Goal: Task Accomplishment & Management: Manage account settings

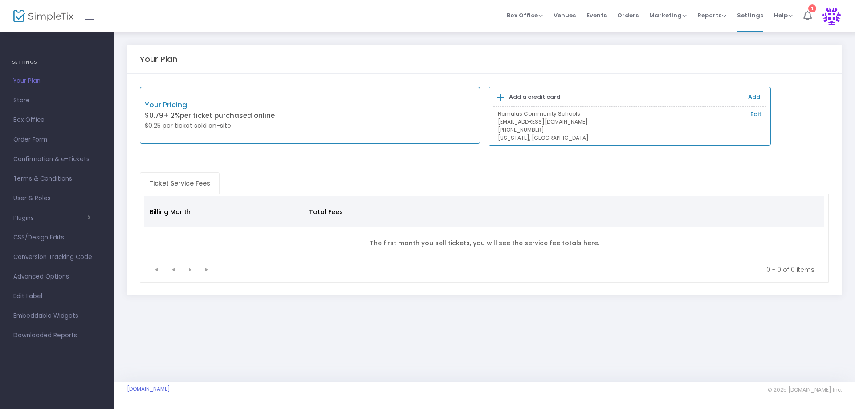
click at [810, 19] on icon at bounding box center [808, 16] width 8 height 10
click at [718, 13] on span "Reports" at bounding box center [712, 15] width 29 height 8
click at [753, 12] on span "Settings" at bounding box center [750, 15] width 26 height 23
click at [25, 213] on span "Plugins Constant Contact Integrately Mailchimp Make (Integromat) Smartwaiver Za…" at bounding box center [56, 219] width 87 height 12
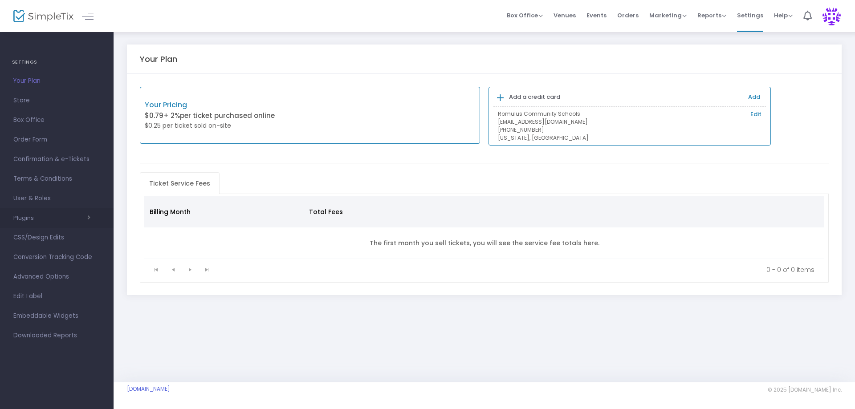
click at [62, 220] on span "button" at bounding box center [62, 218] width 57 height 8
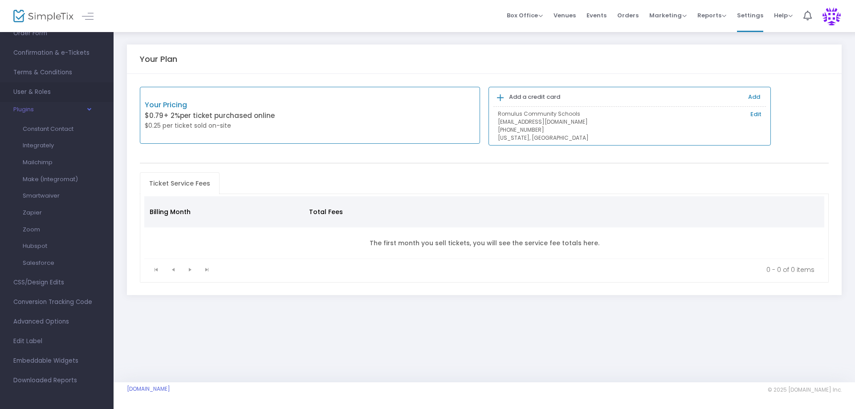
scroll to position [107, 0]
click at [534, 20] on span "Box Office Sell Tickets Bookings Sell Season Pass" at bounding box center [525, 15] width 36 height 23
click at [723, 12] on span "Reports" at bounding box center [712, 15] width 29 height 8
click at [749, 14] on span "Settings" at bounding box center [750, 15] width 26 height 23
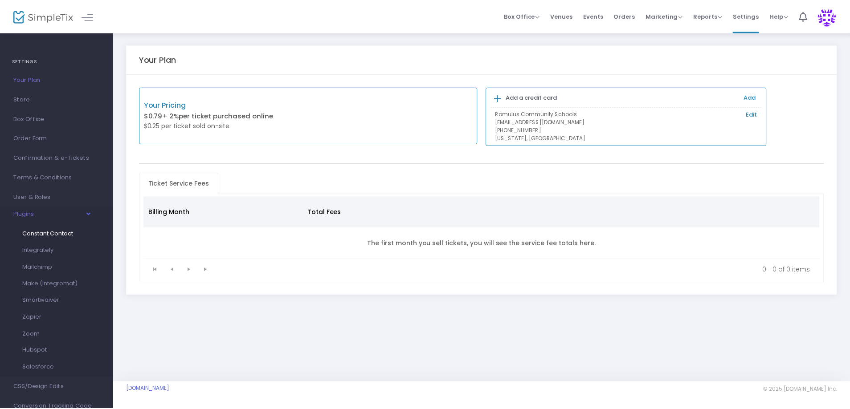
scroll to position [0, 0]
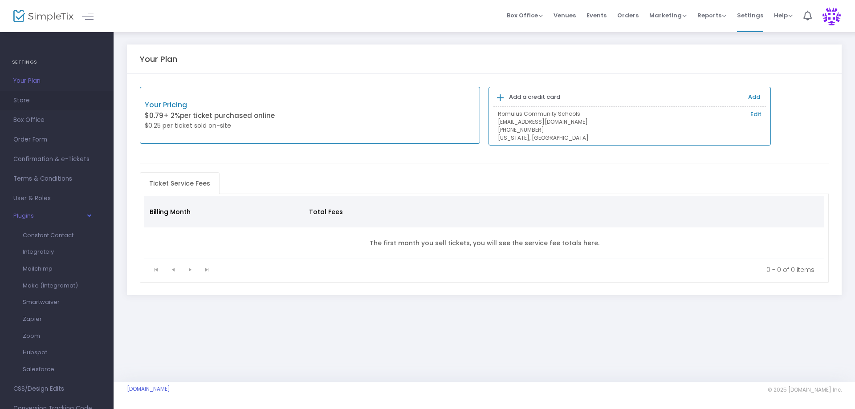
click at [33, 101] on span "Store" at bounding box center [56, 101] width 87 height 12
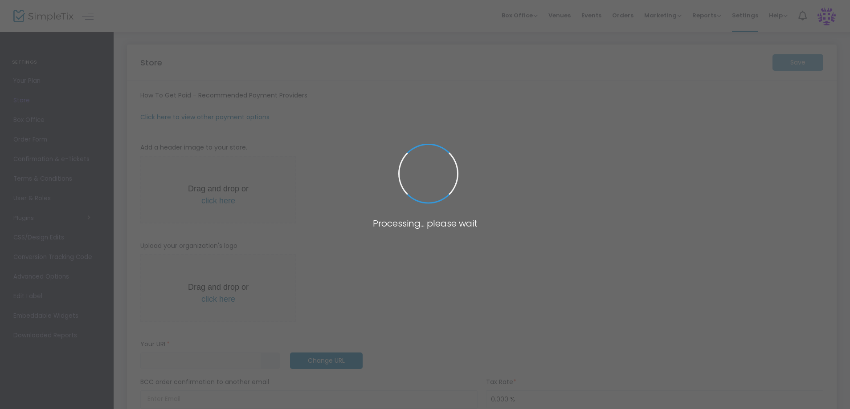
type input "https://romulusk12"
radio input "false"
radio input "true"
type input "Romulus Community Schools"
type input "7345321600"
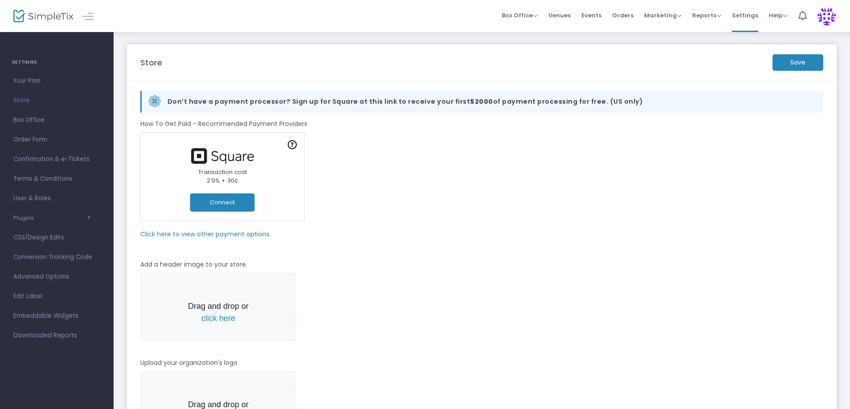
click at [217, 202] on button "Connect" at bounding box center [222, 202] width 65 height 18
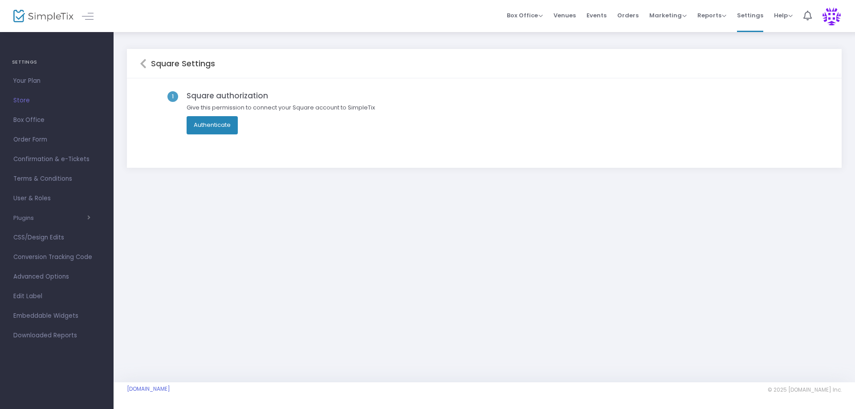
click at [223, 126] on button "Authenticate" at bounding box center [212, 125] width 51 height 18
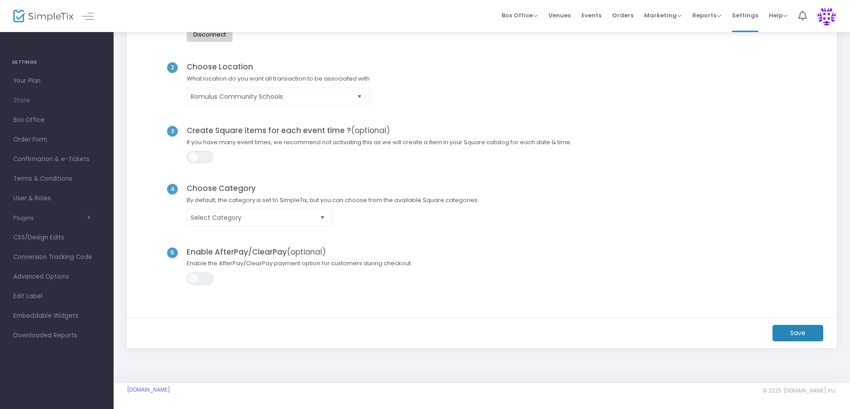
scroll to position [89, 0]
click at [209, 155] on span "ON OFF" at bounding box center [200, 157] width 27 height 12
click at [310, 216] on span "Select Category" at bounding box center [254, 217] width 126 height 9
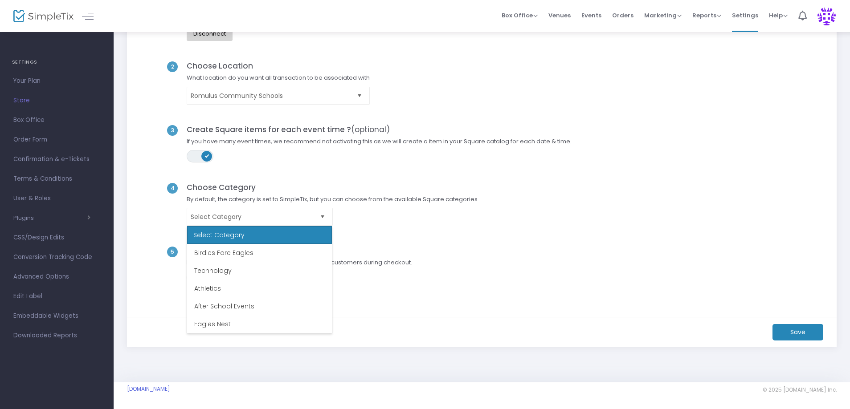
click at [432, 229] on div "4 Choose Category By default, the category is set to SimpleTix, but you can cho…" at bounding box center [482, 214] width 684 height 63
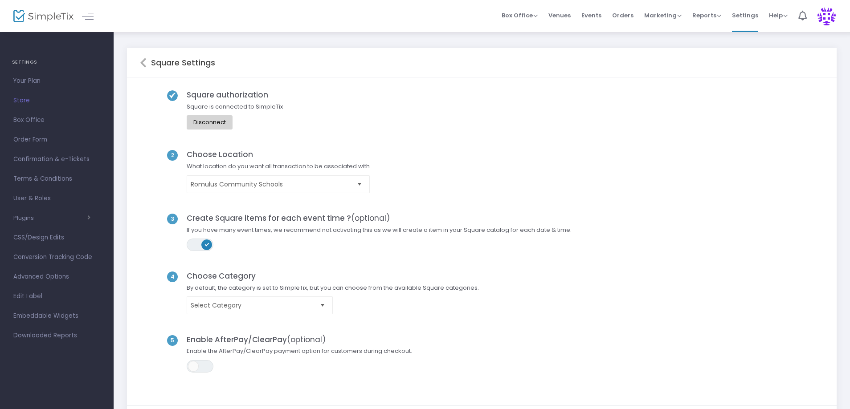
scroll to position [0, 0]
click at [360, 185] on span "Select" at bounding box center [359, 185] width 15 height 15
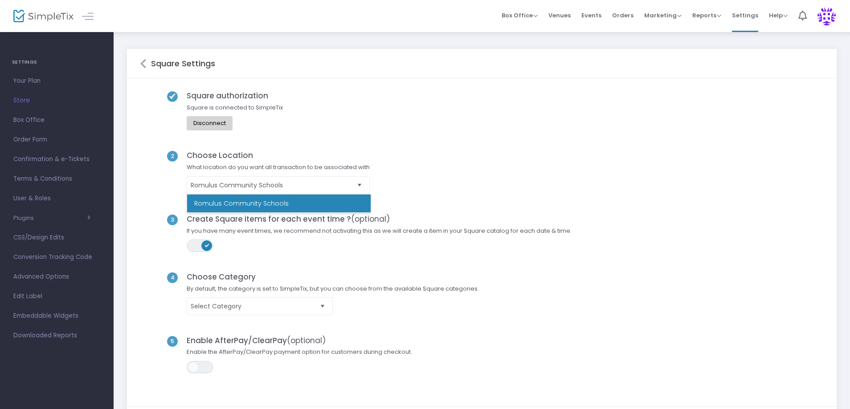
click at [462, 171] on div "2 Choose Location What location do you want all transaction to be associated wi…" at bounding box center [482, 182] width 684 height 63
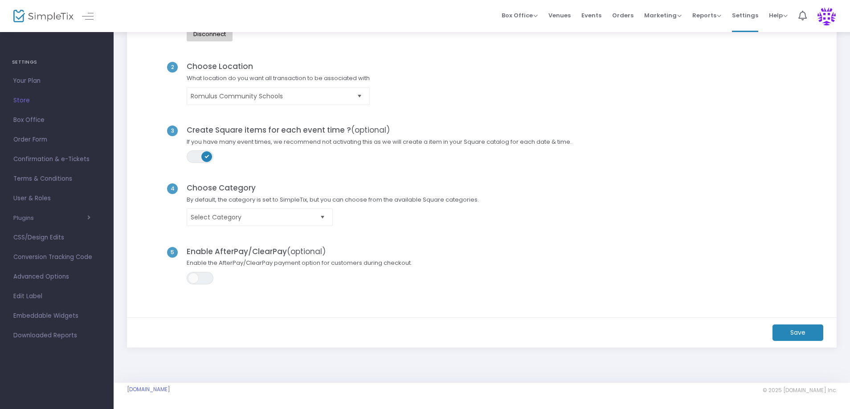
scroll to position [90, 0]
click at [784, 331] on m-button "Save" at bounding box center [798, 332] width 51 height 16
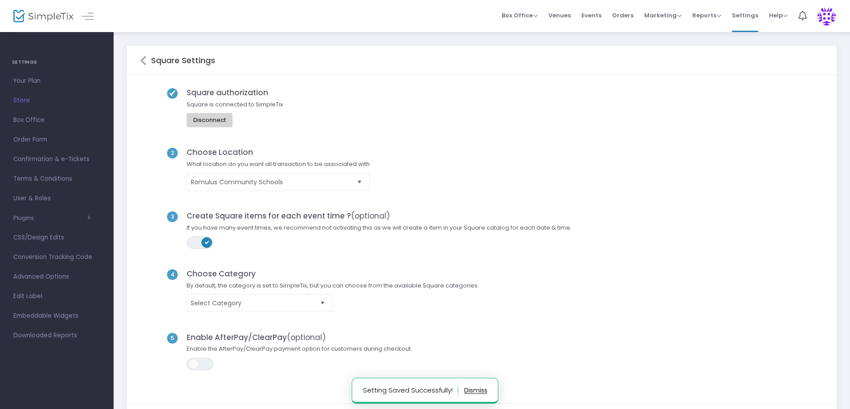
scroll to position [0, 0]
